Goal: Information Seeking & Learning: Learn about a topic

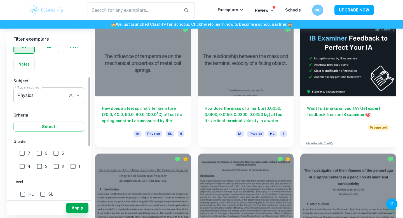
scroll to position [63, 0]
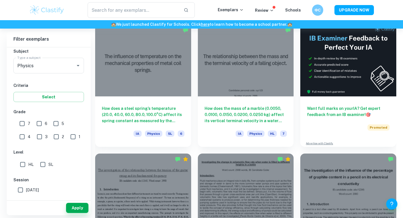
click at [22, 122] on input "7" at bounding box center [21, 123] width 11 height 11
checkbox input "true"
click at [37, 122] on input "6" at bounding box center [39, 123] width 11 height 11
checkbox input "true"
click at [53, 122] on input "5" at bounding box center [55, 123] width 11 height 11
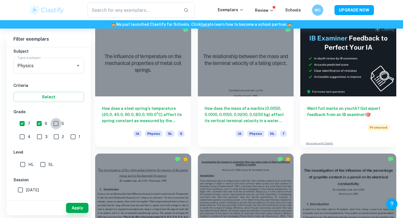
checkbox input "true"
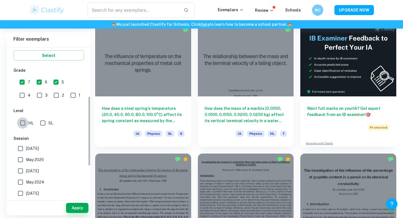
click at [24, 123] on input "HL" at bounding box center [22, 122] width 11 height 11
checkbox input "true"
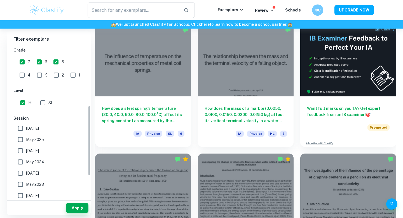
scroll to position [135, 0]
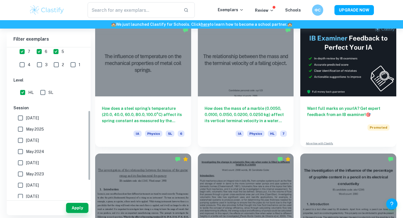
click at [46, 92] on input "SL" at bounding box center [42, 92] width 11 height 11
checkbox input "true"
click at [82, 208] on button "Apply" at bounding box center [77, 207] width 22 height 10
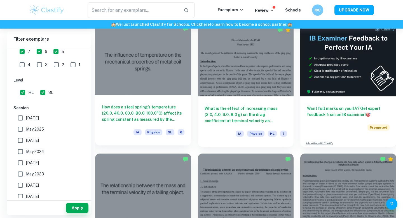
scroll to position [154, 0]
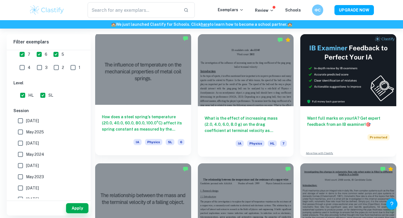
click at [169, 84] on div at bounding box center [143, 69] width 96 height 72
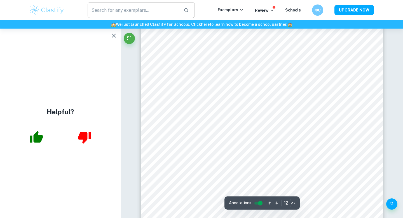
scroll to position [3934, 0]
type input "8"
